Goal: Find specific page/section: Locate a particular part of the current website

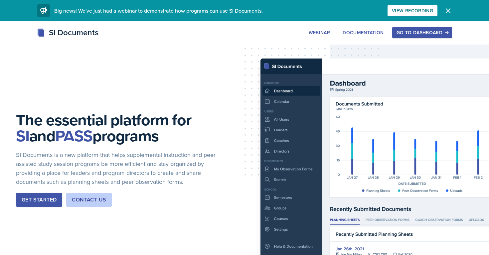
click at [427, 33] on div "Go to Dashboard" at bounding box center [421, 32] width 51 height 5
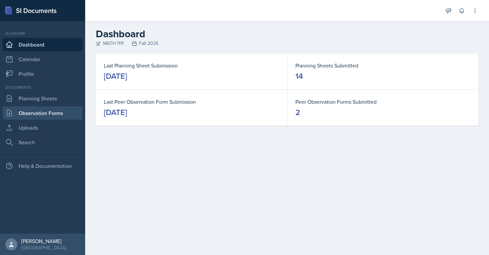
click at [61, 112] on link "Observation Forms" at bounding box center [43, 112] width 80 height 13
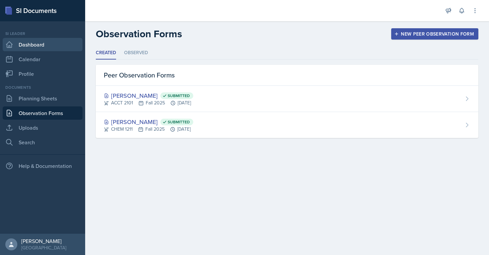
click at [52, 47] on link "Dashboard" at bounding box center [43, 44] width 80 height 13
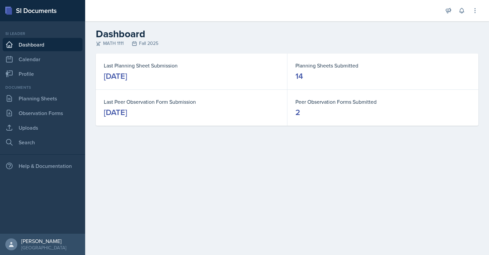
click at [303, 101] on dt "Peer Observation Forms Submitted" at bounding box center [382, 102] width 175 height 8
click at [11, 115] on icon at bounding box center [9, 113] width 8 height 8
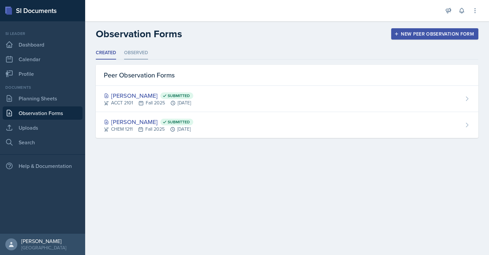
click at [132, 52] on li "Observed" at bounding box center [136, 53] width 24 height 13
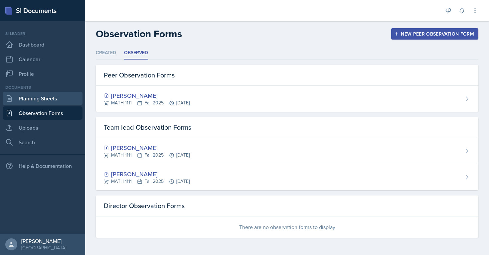
click at [30, 101] on link "Planning Sheets" at bounding box center [43, 98] width 80 height 13
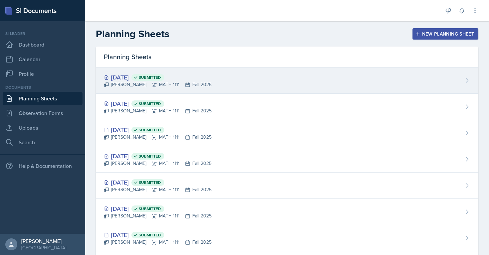
click at [174, 83] on div "[PERSON_NAME] MATH 1111 Fall 2025" at bounding box center [158, 84] width 108 height 7
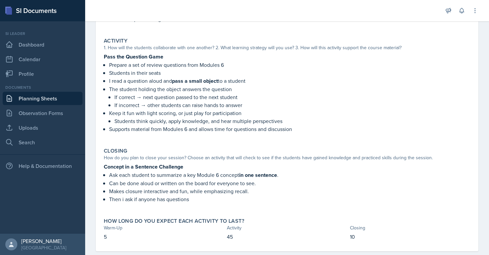
scroll to position [137, 0]
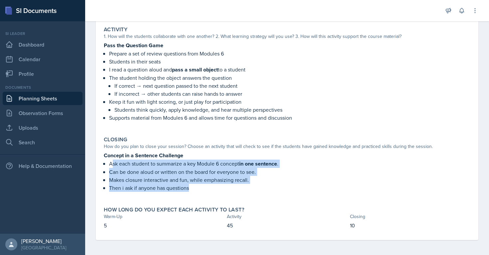
drag, startPoint x: 114, startPoint y: 165, endPoint x: 306, endPoint y: 196, distance: 195.1
click at [306, 196] on div "Concept in a Sentence Challenge Ask each student to summarize a key Module 6 co…" at bounding box center [287, 174] width 366 height 47
